Goal: Task Accomplishment & Management: Use online tool/utility

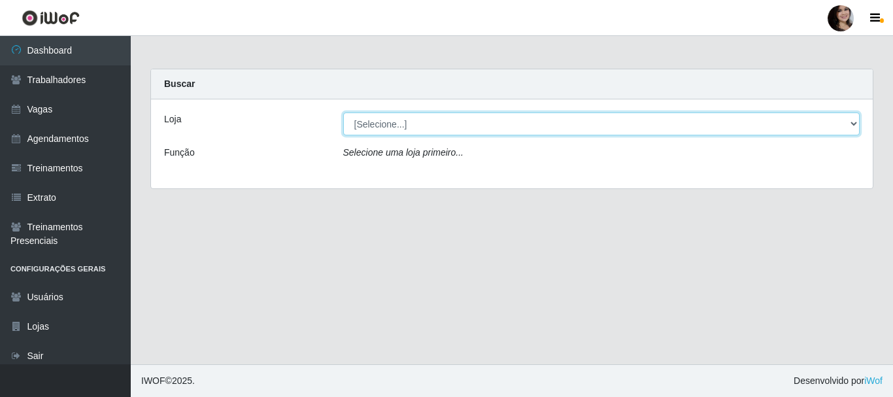
click at [482, 127] on select "[Selecione...] SuperFácil Atacado - [PERSON_NAME]" at bounding box center [601, 124] width 517 height 23
select select "399"
click at [343, 113] on select "[Selecione...] SuperFácil Atacado - [PERSON_NAME]" at bounding box center [601, 124] width 517 height 23
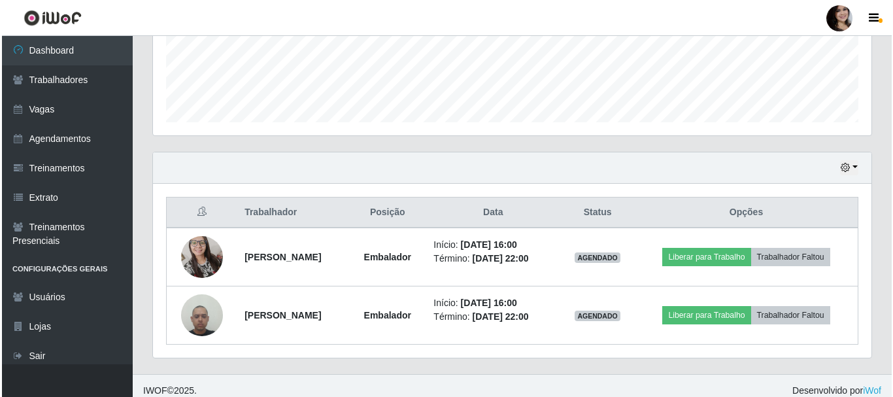
scroll to position [355, 0]
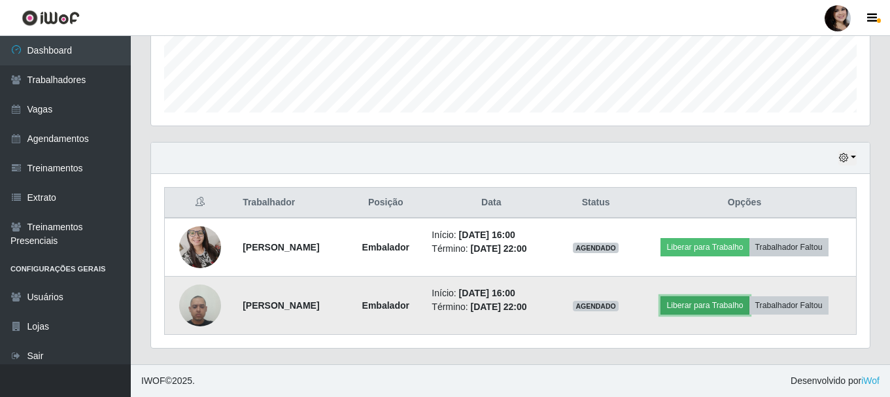
click at [743, 303] on button "Liberar para Trabalho" at bounding box center [705, 305] width 88 height 18
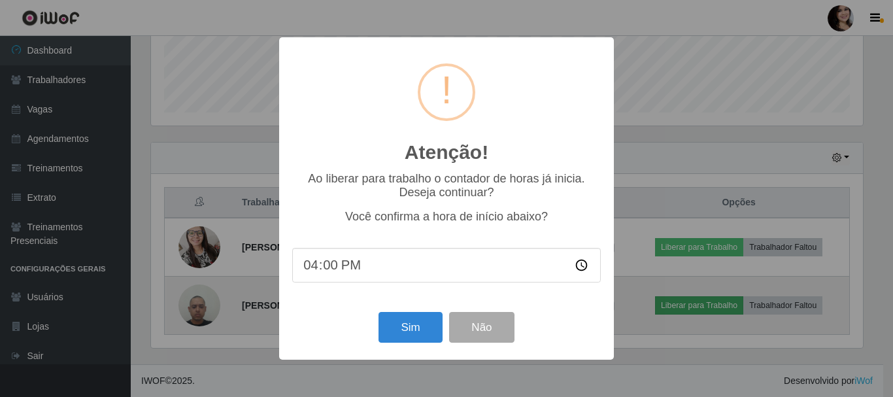
scroll to position [271, 712]
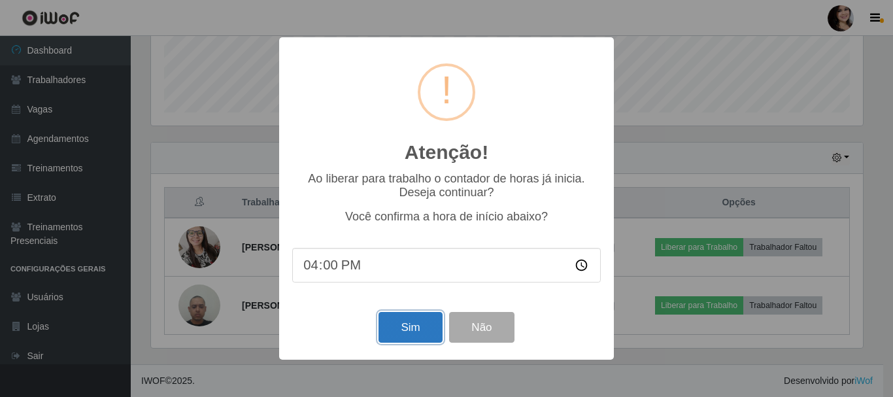
click at [405, 331] on button "Sim" at bounding box center [410, 327] width 63 height 31
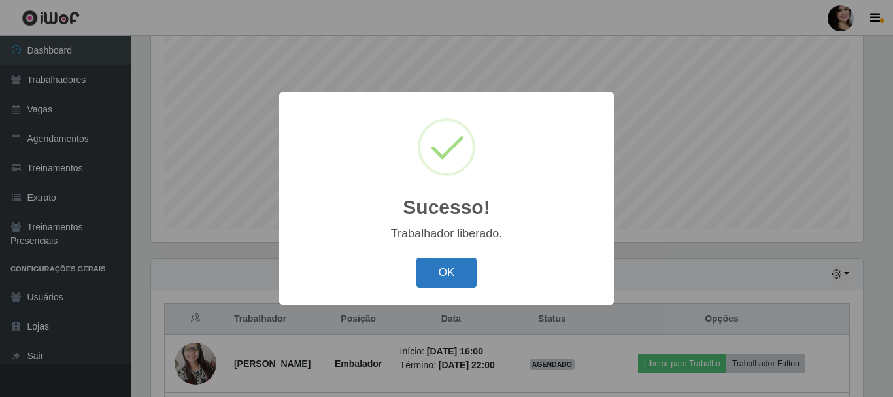
click at [441, 275] on button "OK" at bounding box center [447, 273] width 61 height 31
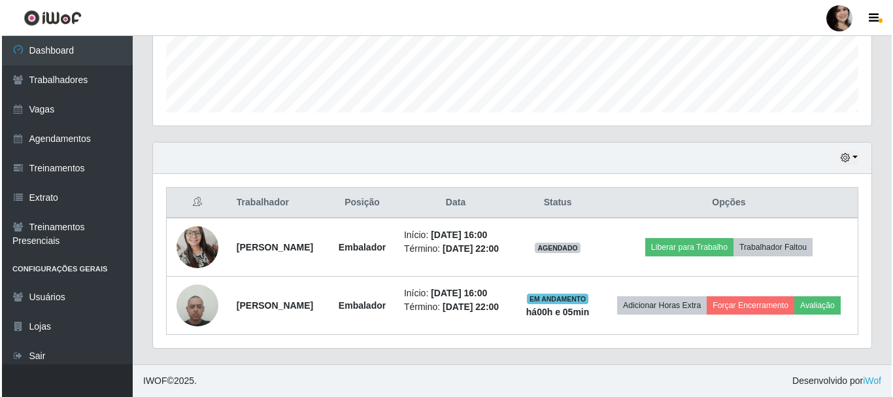
scroll to position [375, 0]
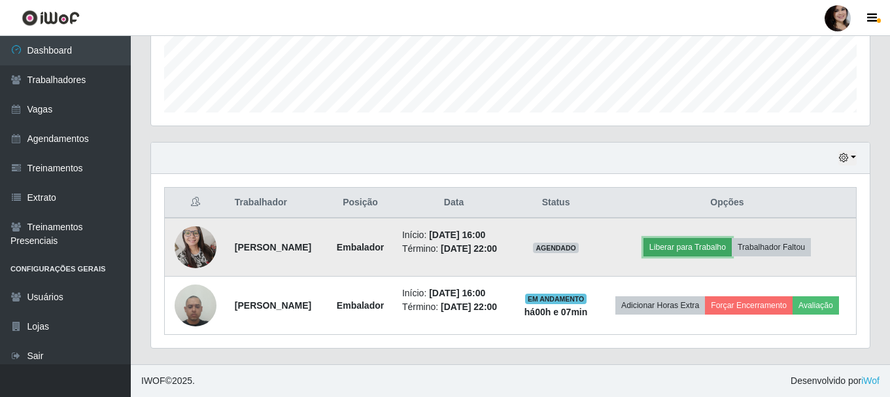
click at [705, 238] on button "Liberar para Trabalho" at bounding box center [688, 247] width 88 height 18
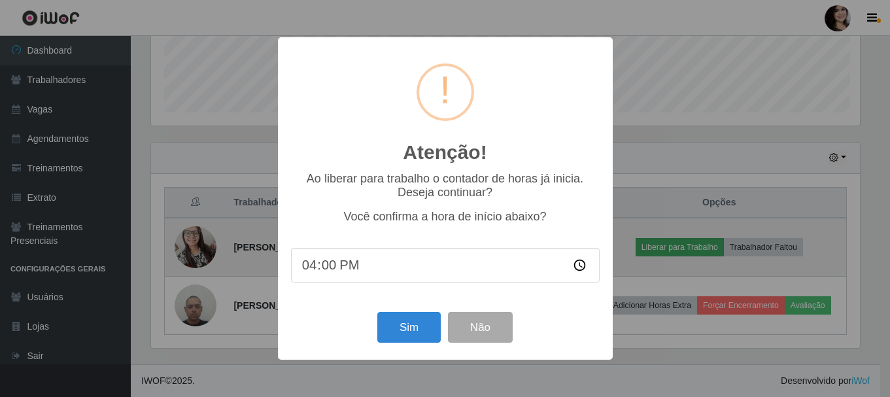
scroll to position [271, 712]
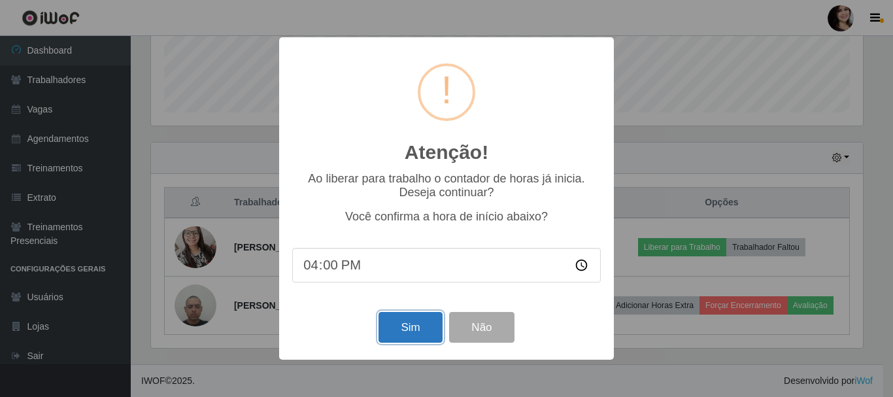
click at [394, 320] on button "Sim" at bounding box center [410, 327] width 63 height 31
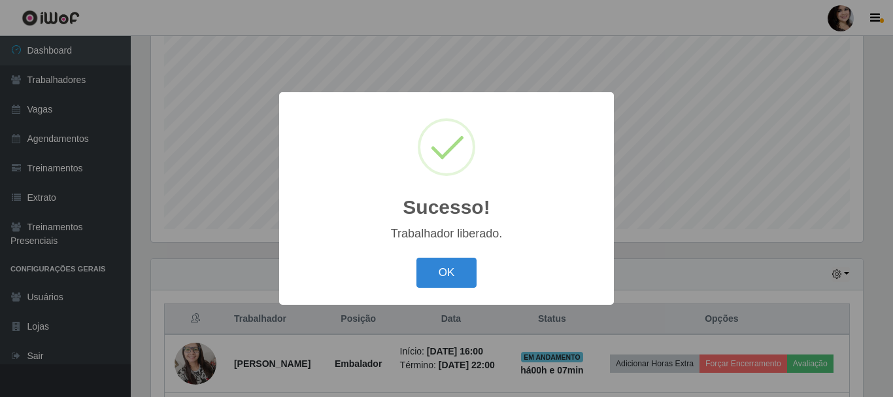
click at [417, 258] on button "OK" at bounding box center [447, 273] width 61 height 31
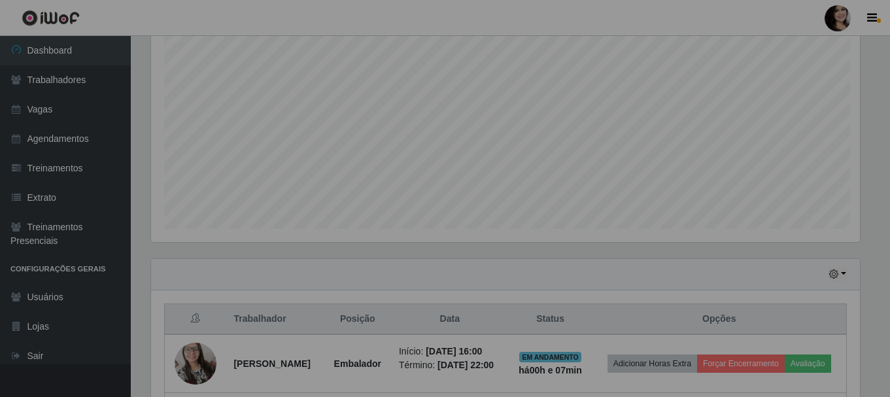
scroll to position [271, 719]
